Goal: Task Accomplishment & Management: Use online tool/utility

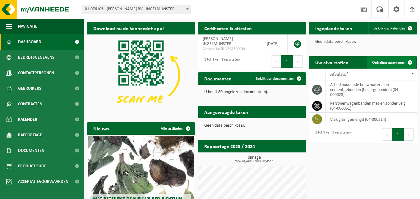
click at [387, 61] on span "Ophaling aanvragen" at bounding box center [388, 63] width 33 height 4
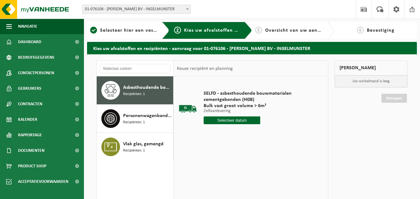
click at [223, 119] on input "text" at bounding box center [232, 121] width 57 height 8
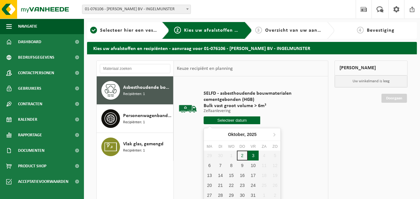
click at [251, 154] on div "3" at bounding box center [253, 156] width 11 height 10
type input "Van [DATE]"
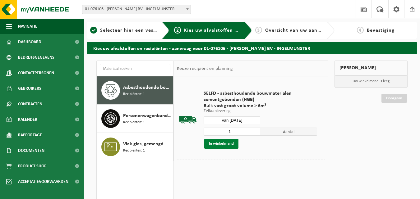
click at [224, 141] on button "In winkelmand" at bounding box center [221, 144] width 34 height 10
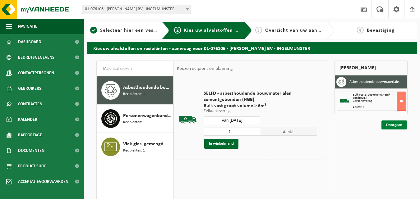
click at [390, 123] on link "Doorgaan" at bounding box center [393, 125] width 25 height 9
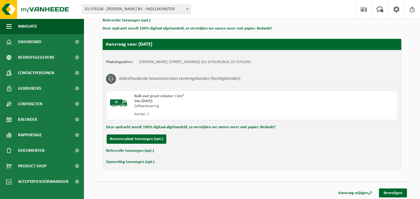
scroll to position [99, 0]
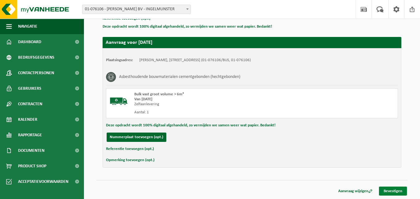
click at [387, 189] on link "Bevestigen" at bounding box center [393, 191] width 28 height 9
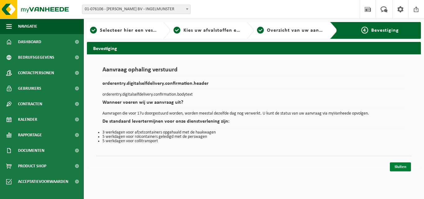
click at [400, 167] on link "Sluiten" at bounding box center [400, 166] width 21 height 9
